Goal: Communication & Community: Answer question/provide support

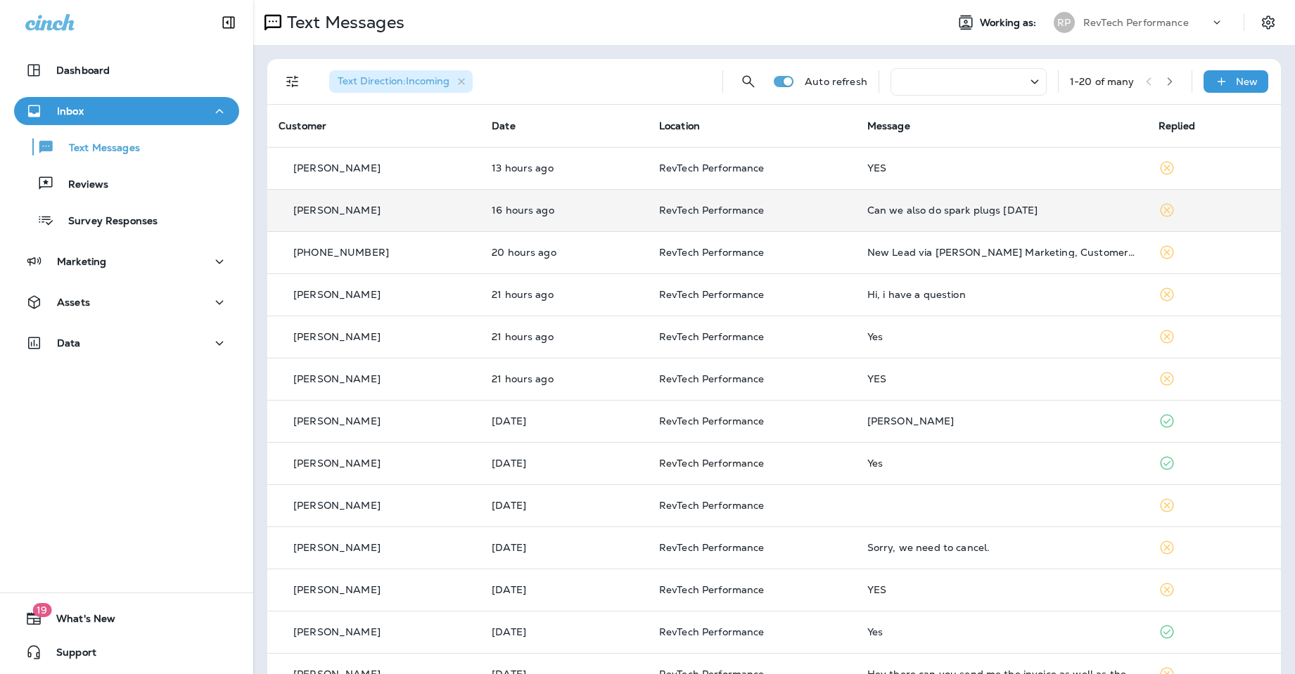
click at [435, 209] on div "[PERSON_NAME]" at bounding box center [373, 210] width 191 height 15
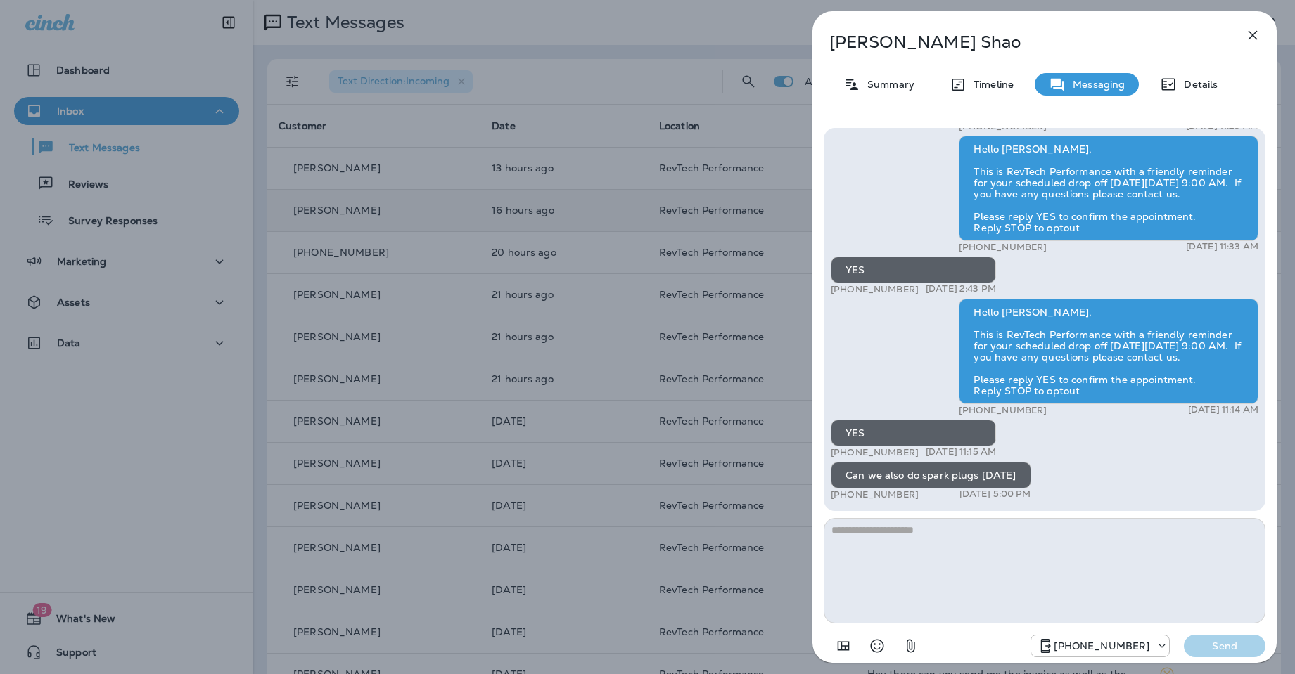
click at [1077, 544] on textarea at bounding box center [1045, 570] width 442 height 105
type textarea "******"
click at [1234, 643] on p "Send" at bounding box center [1224, 646] width 59 height 13
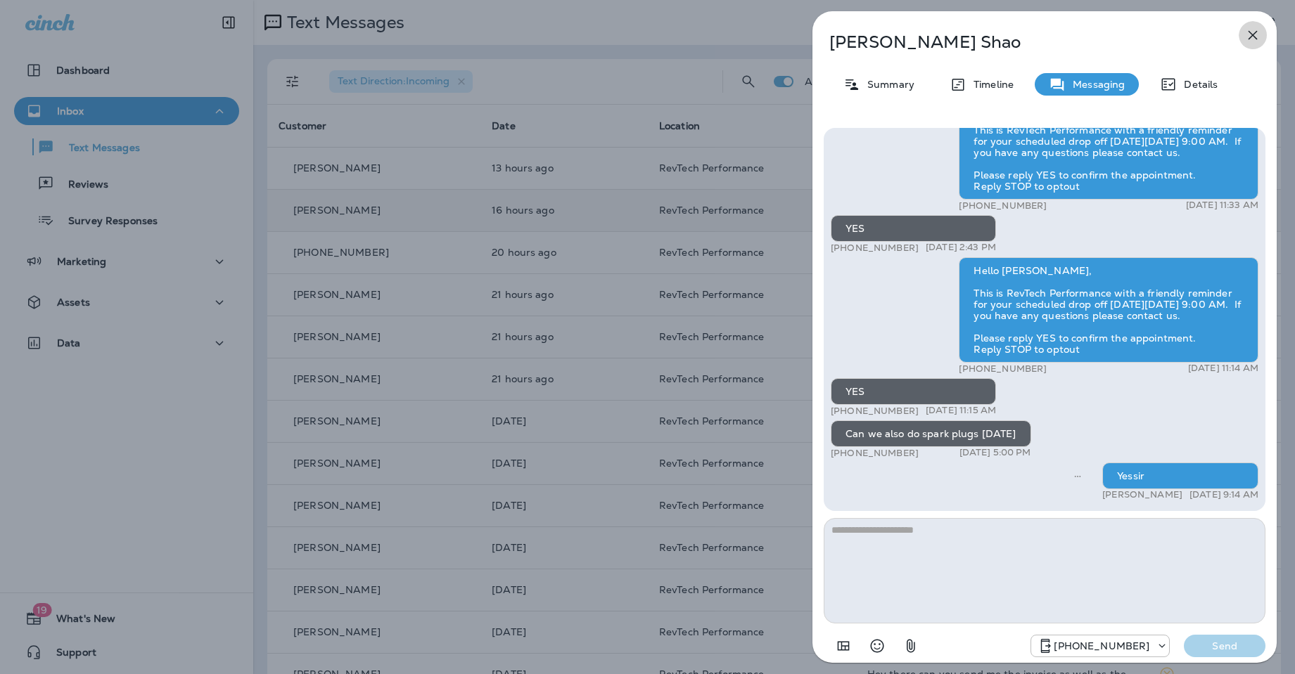
click at [1247, 37] on icon "button" at bounding box center [1252, 35] width 17 height 17
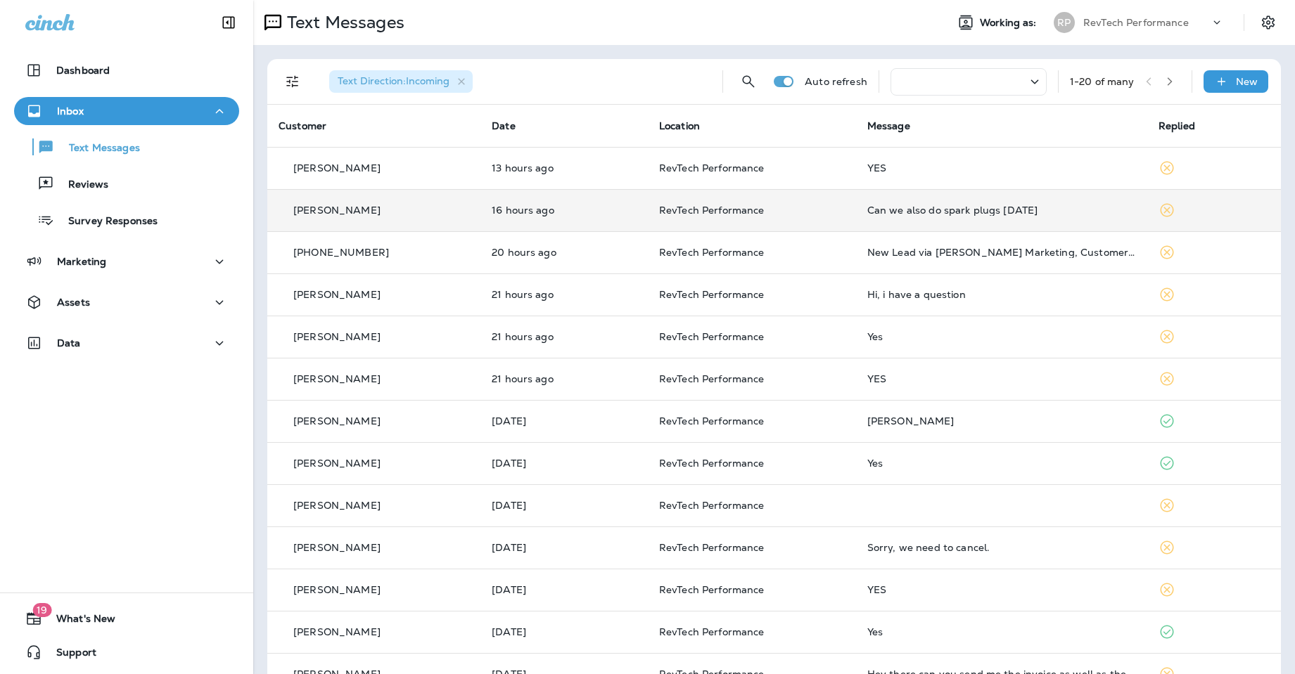
click at [752, 19] on div "Text Messages" at bounding box center [593, 22] width 681 height 28
